Goal: Information Seeking & Learning: Learn about a topic

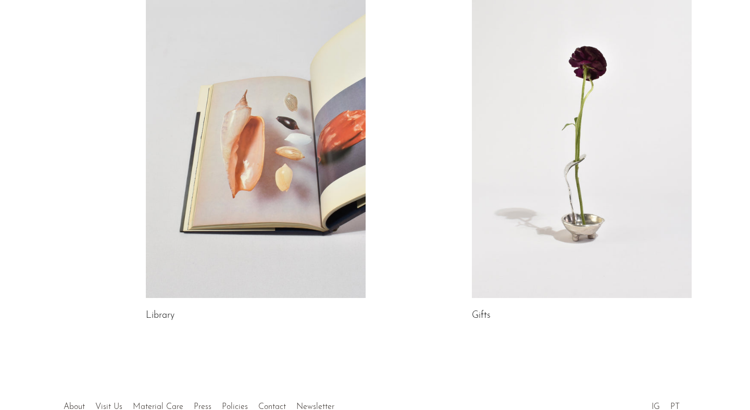
scroll to position [526, 0]
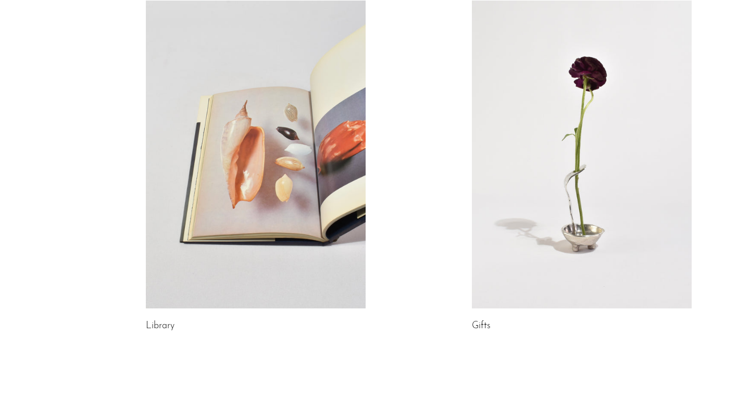
click at [532, 210] on link at bounding box center [582, 155] width 220 height 308
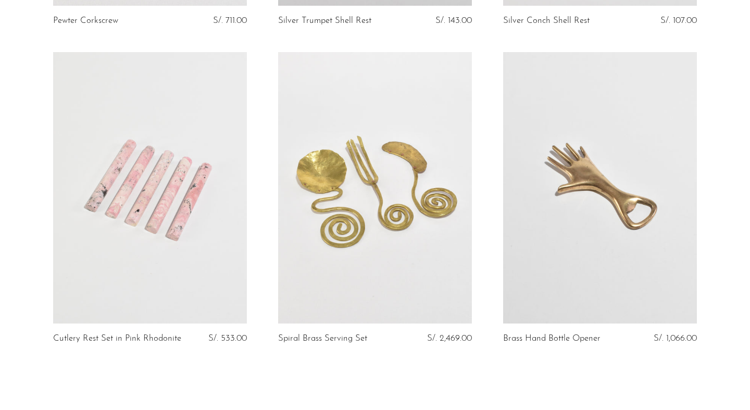
scroll to position [3581, 0]
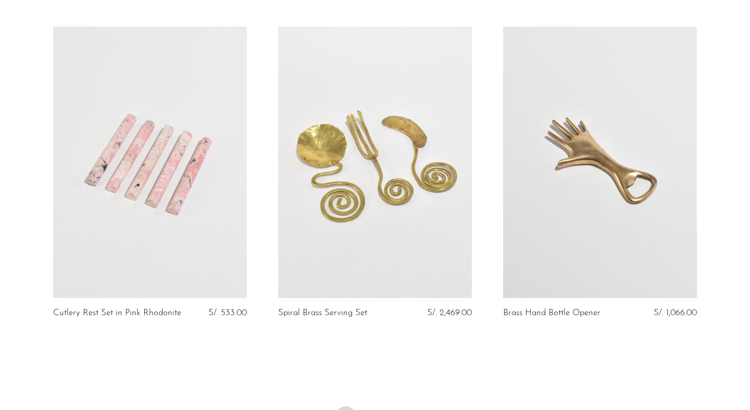
click at [172, 251] on link at bounding box center [150, 163] width 194 height 272
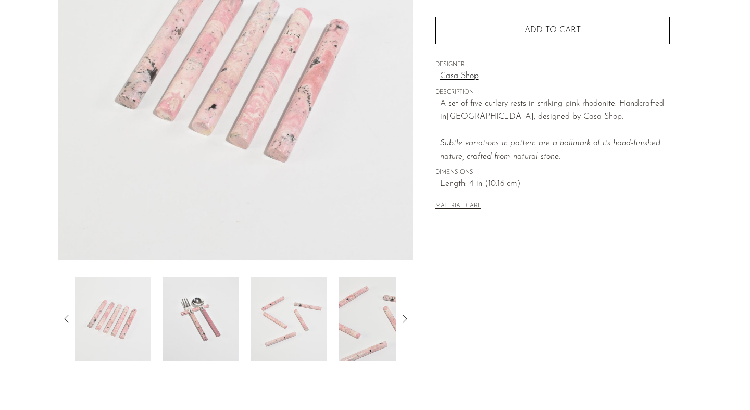
scroll to position [161, 0]
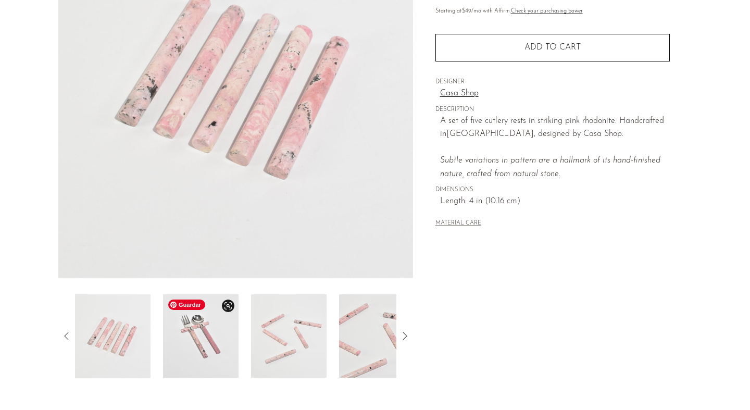
click at [211, 351] on img at bounding box center [201, 335] width 76 height 83
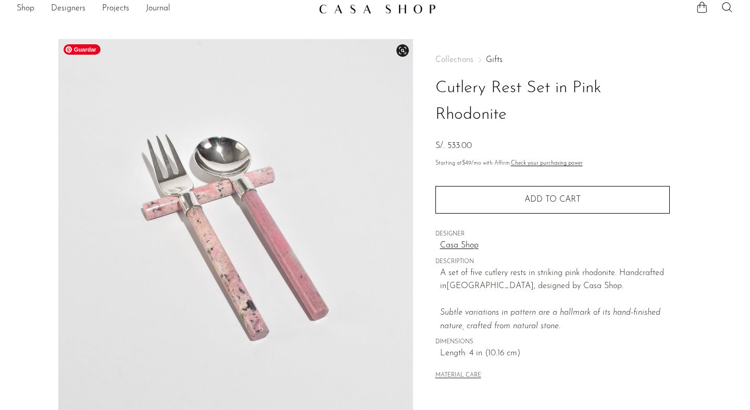
scroll to position [0, 0]
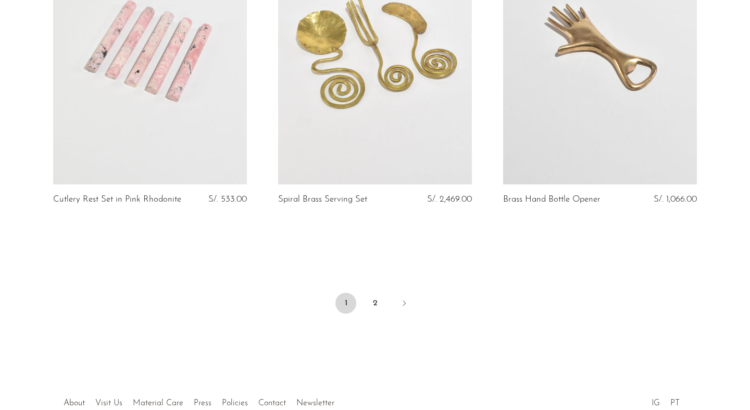
scroll to position [3748, 0]
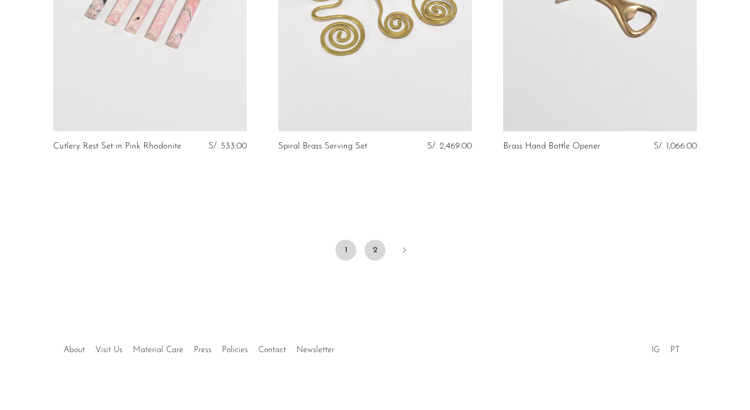
click at [373, 241] on link "2" at bounding box center [375, 250] width 21 height 21
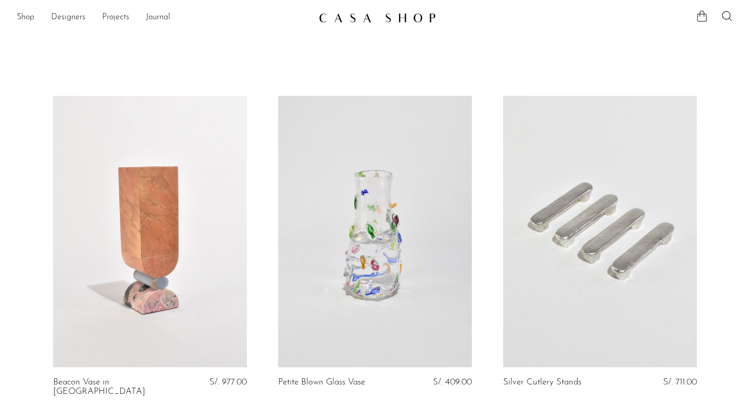
click at [202, 313] on link at bounding box center [150, 232] width 194 height 272
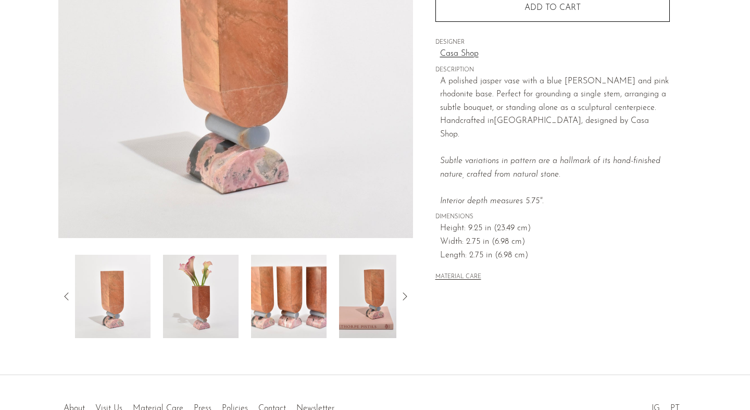
scroll to position [201, 0]
click at [206, 311] on img at bounding box center [201, 295] width 76 height 83
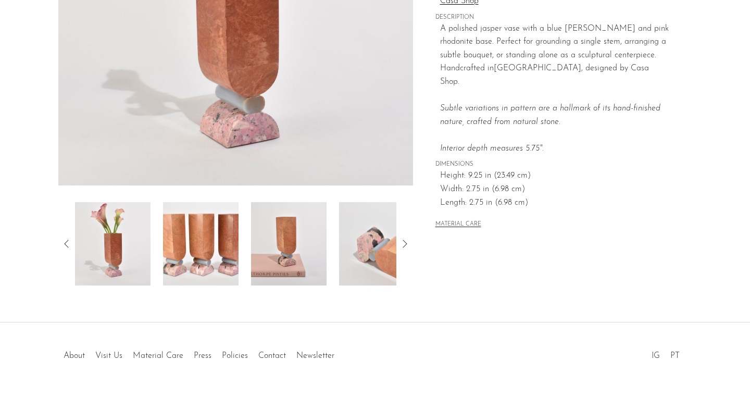
scroll to position [267, 0]
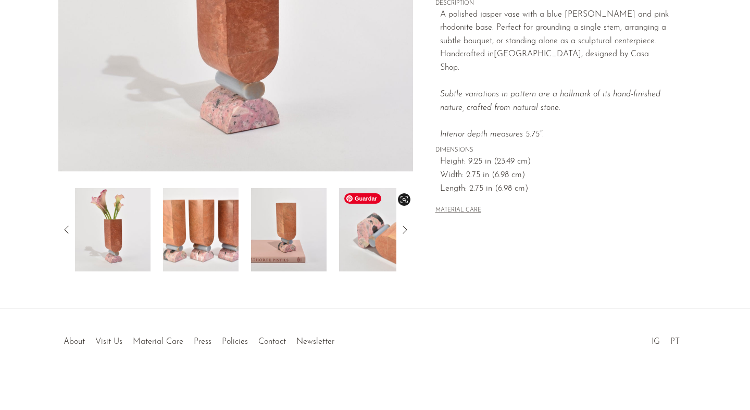
click at [368, 247] on img at bounding box center [377, 229] width 76 height 83
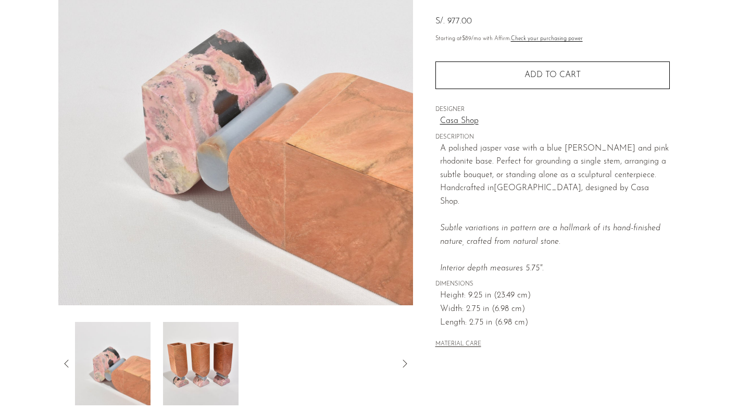
scroll to position [133, 0]
click at [126, 361] on img at bounding box center [113, 364] width 76 height 83
click at [200, 367] on img at bounding box center [201, 364] width 76 height 83
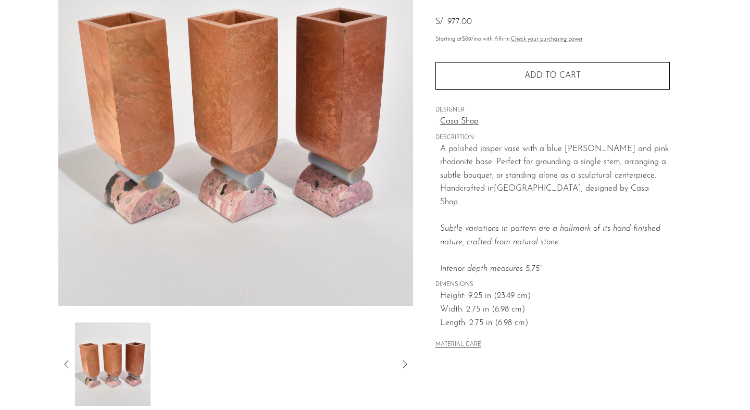
click at [65, 362] on icon at bounding box center [66, 364] width 13 height 13
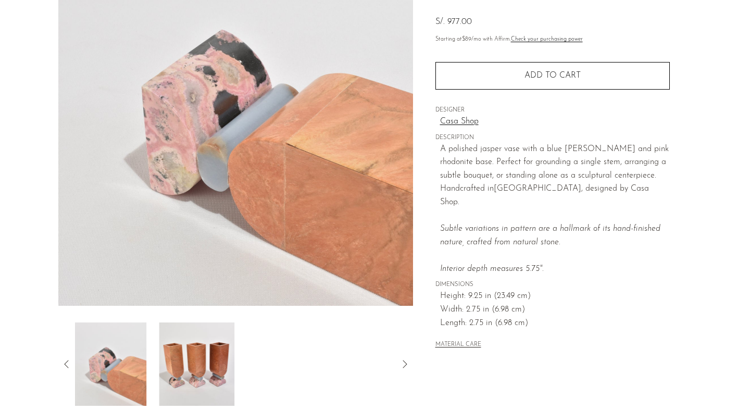
click at [65, 362] on icon at bounding box center [66, 364] width 13 height 13
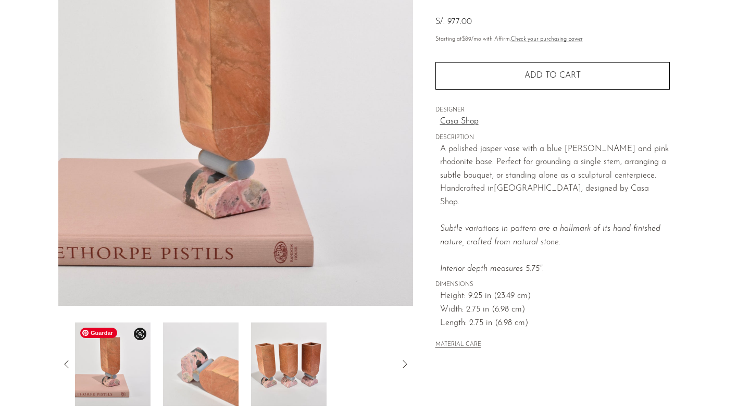
click at [130, 388] on img at bounding box center [113, 364] width 76 height 83
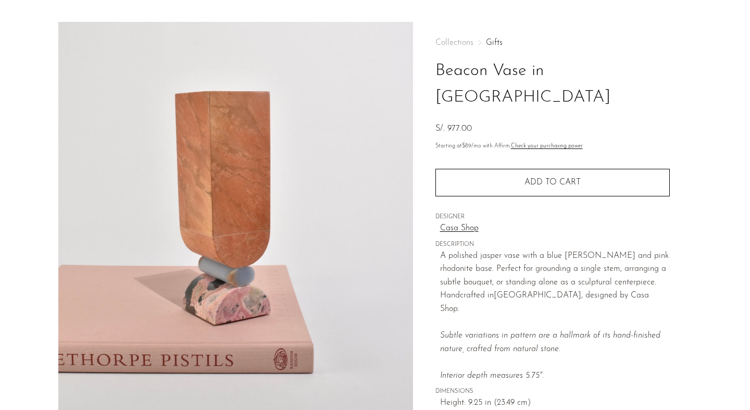
scroll to position [0, 0]
